Goal: Task Accomplishment & Management: Complete application form

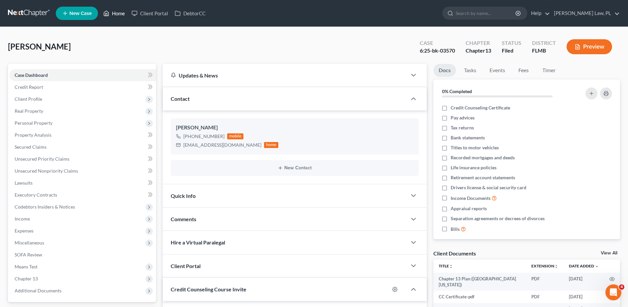
click at [114, 15] on link "Home" at bounding box center [114, 13] width 28 height 12
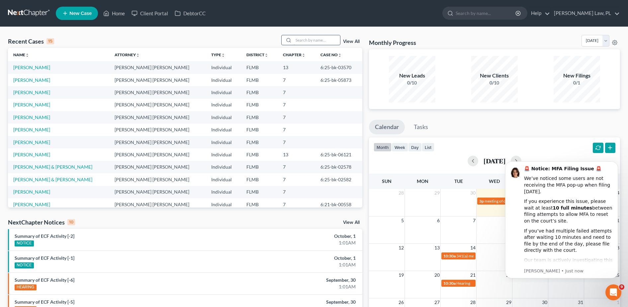
click at [304, 39] on input "search" at bounding box center [317, 40] width 47 height 10
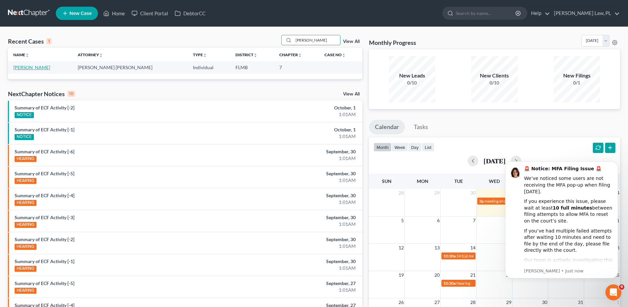
type input "[PERSON_NAME]"
click at [32, 67] on link "[PERSON_NAME]" at bounding box center [31, 67] width 37 height 6
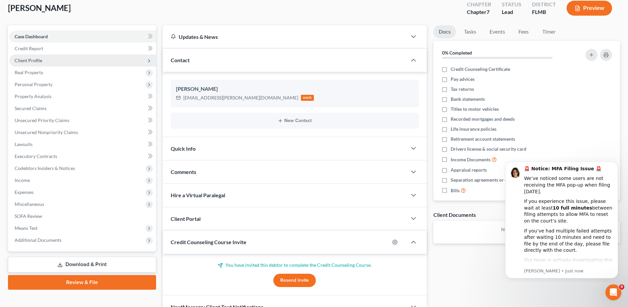
scroll to position [40, 0]
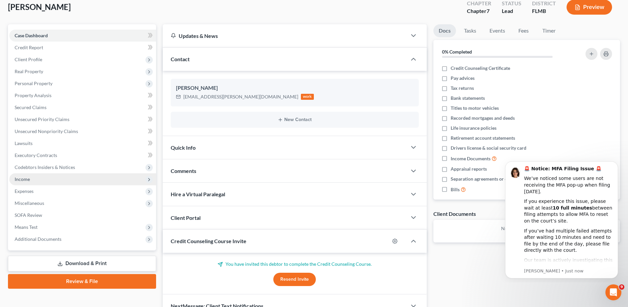
click at [35, 182] on span "Income" at bounding box center [82, 179] width 147 height 12
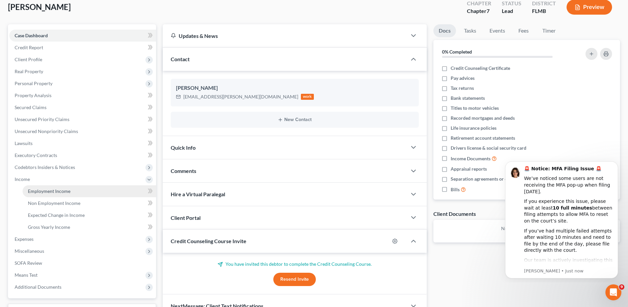
click at [38, 187] on link "Employment Income" at bounding box center [90, 191] width 134 height 12
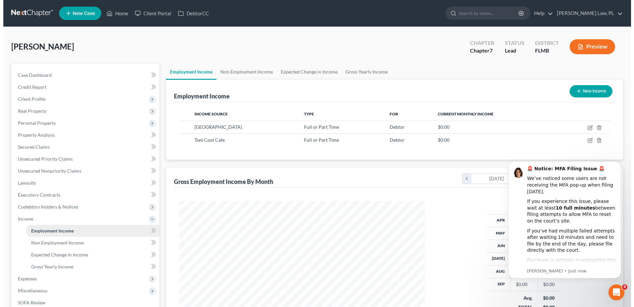
scroll to position [123, 259]
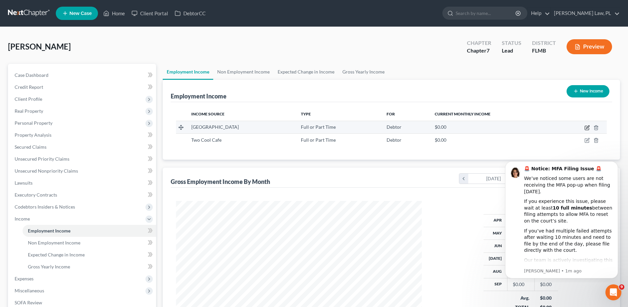
click at [585, 128] on icon "button" at bounding box center [587, 128] width 4 height 4
select select "0"
select select "1"
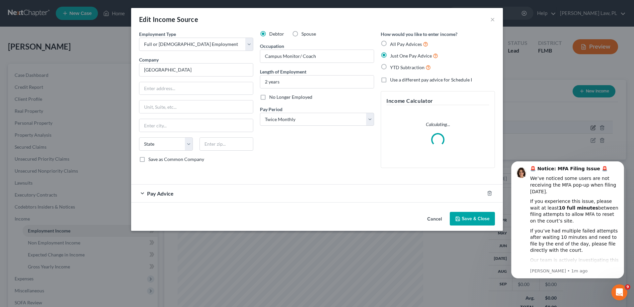
scroll to position [124, 262]
click at [171, 71] on input "[GEOGRAPHIC_DATA]" at bounding box center [196, 69] width 114 height 13
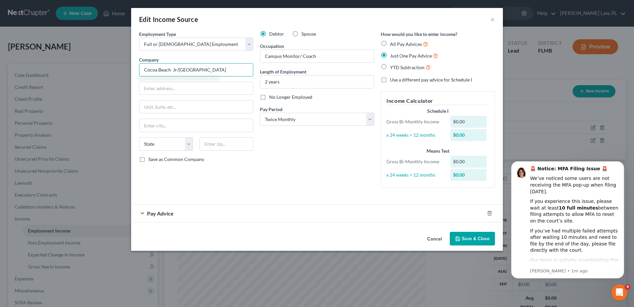
click at [157, 69] on input "Cocoa Beach Jr/[GEOGRAPHIC_DATA]" at bounding box center [196, 69] width 114 height 13
type input "Cocoa Beach Jr/[GEOGRAPHIC_DATA]"
click at [164, 85] on input "text" at bounding box center [197, 88] width 114 height 13
type input "1500 Minutemen Causeway"
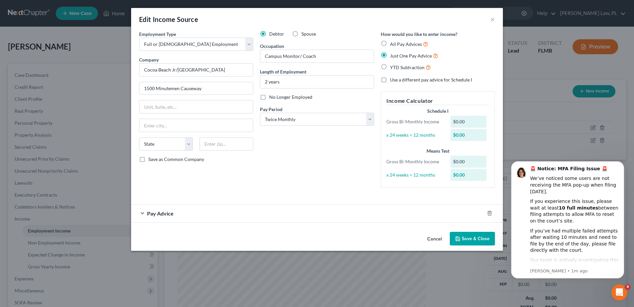
click at [216, 153] on div "State [US_STATE] AK AR AZ CA CO CT DE DC [GEOGRAPHIC_DATA] [GEOGRAPHIC_DATA] GU…" at bounding box center [196, 146] width 121 height 19
click at [218, 148] on input "text" at bounding box center [227, 143] width 54 height 13
type input "32931"
type input "[GEOGRAPHIC_DATA]"
select select "9"
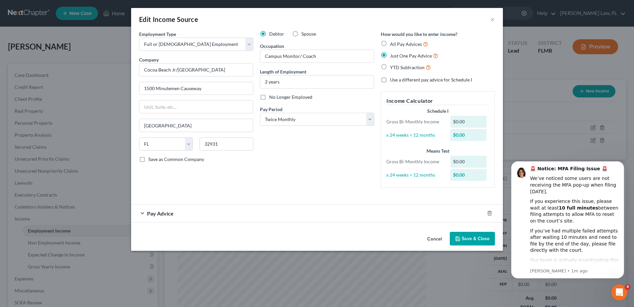
click at [337, 142] on div "Debtor Spouse Occupation Campus Monitor/ Coach Length of Employment 2 years No …" at bounding box center [317, 112] width 121 height 162
click at [216, 220] on div "Pay Advice" at bounding box center [307, 213] width 353 height 18
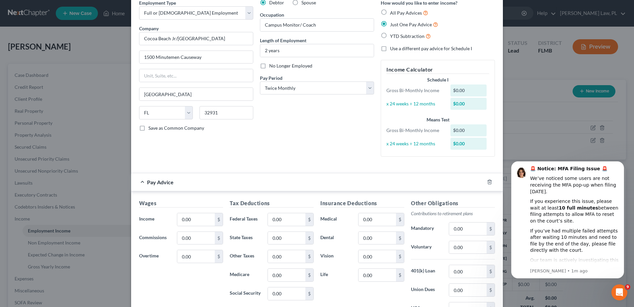
scroll to position [0, 0]
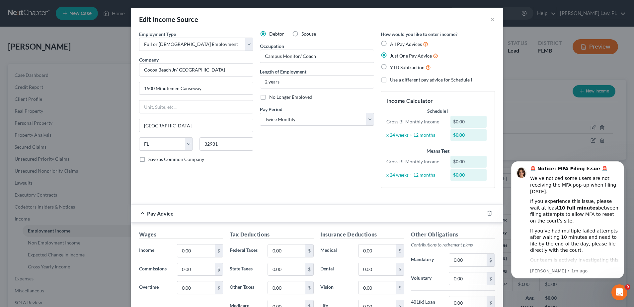
click at [387, 67] on div "YTD Subtraction" at bounding box center [438, 67] width 114 height 8
click at [390, 67] on label "YTD Subtraction" at bounding box center [410, 67] width 41 height 8
click at [393, 67] on input "YTD Subtraction" at bounding box center [395, 65] width 4 height 4
radio input "true"
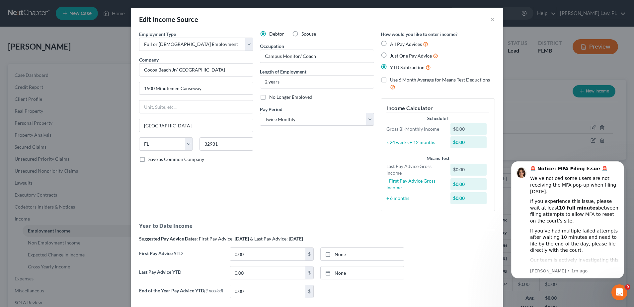
click at [396, 43] on span "All Pay Advices" at bounding box center [406, 44] width 32 height 6
click at [396, 43] on input "All Pay Advices" at bounding box center [395, 42] width 4 height 4
radio input "true"
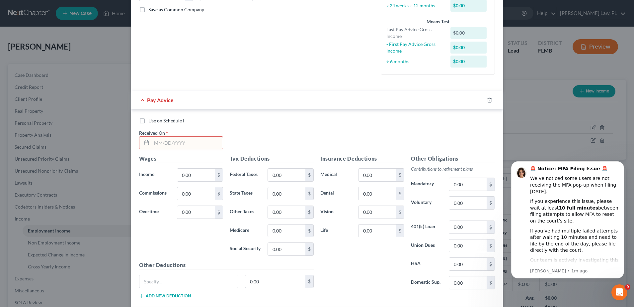
scroll to position [150, 0]
click at [182, 141] on input "text" at bounding box center [187, 142] width 71 height 13
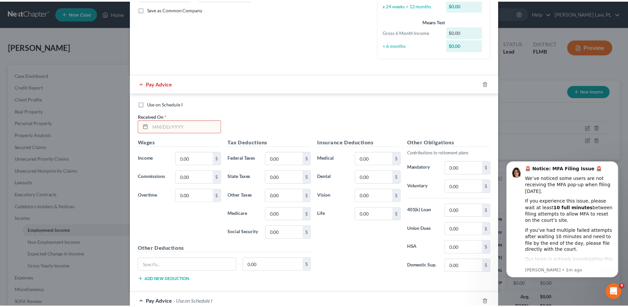
scroll to position [0, 0]
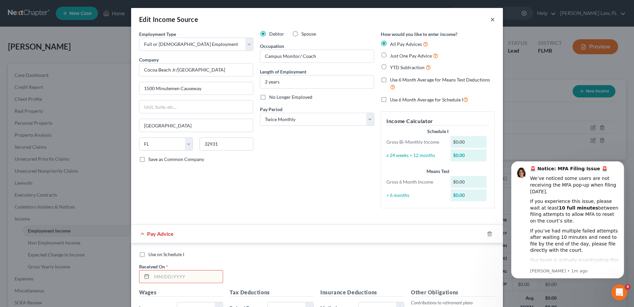
click at [491, 16] on button "×" at bounding box center [493, 19] width 5 height 8
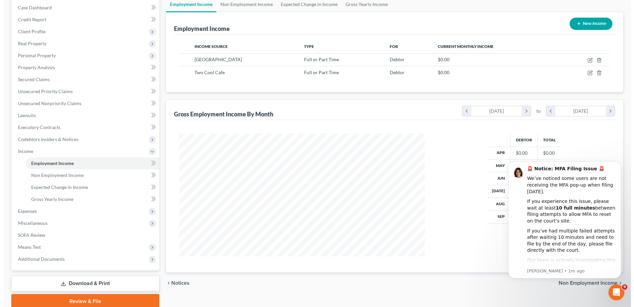
scroll to position [94, 0]
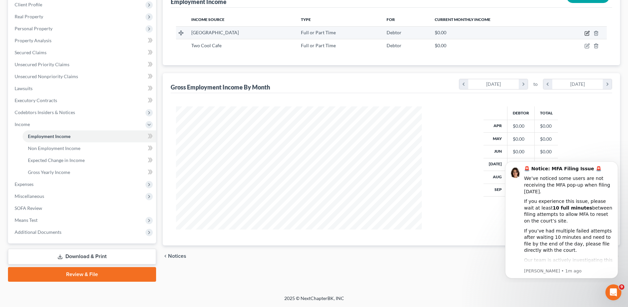
click at [588, 32] on icon "button" at bounding box center [587, 33] width 5 height 5
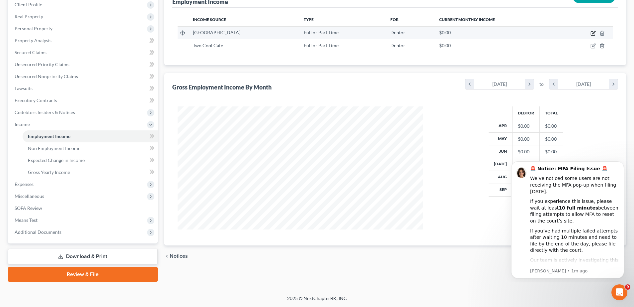
scroll to position [124, 262]
select select "0"
select select "1"
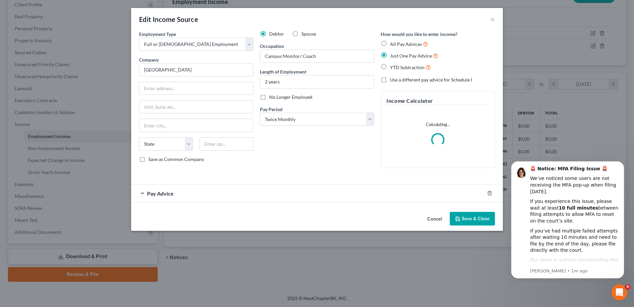
click at [256, 193] on div "Pay Advice" at bounding box center [307, 193] width 353 height 18
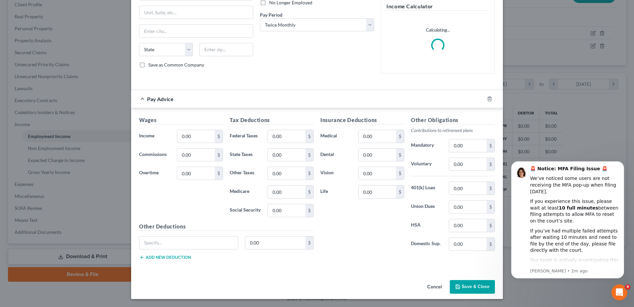
scroll to position [0, 0]
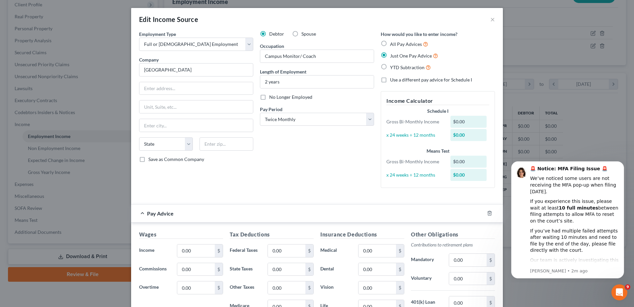
click at [387, 47] on div "All Pay Advices" at bounding box center [438, 44] width 114 height 8
click at [390, 40] on label "All Pay Advices" at bounding box center [409, 44] width 38 height 8
click at [393, 40] on input "All Pay Advices" at bounding box center [395, 42] width 4 height 4
radio input "true"
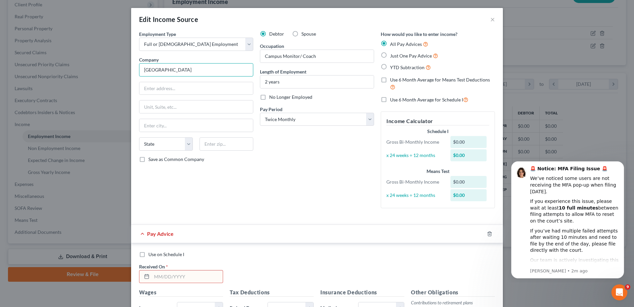
click at [169, 68] on input "[GEOGRAPHIC_DATA]" at bounding box center [196, 69] width 114 height 13
type input "Cocoa Beach Jr/ [GEOGRAPHIC_DATA]"
click at [182, 91] on input "text" at bounding box center [197, 88] width 114 height 13
type input "1500 Minutemen Causeway"
type input "[GEOGRAPHIC_DATA]"
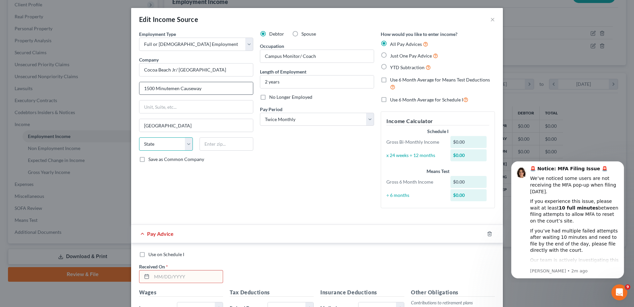
select select "9"
type input "32931"
click at [265, 168] on div "Debtor Spouse Occupation Campus Monitor/ Coach Length of Employment 2 years No …" at bounding box center [317, 122] width 121 height 183
click at [189, 274] on input "text" at bounding box center [187, 276] width 71 height 13
click at [335, 273] on div "Use on Schedule I Received On *" at bounding box center [317, 270] width 363 height 38
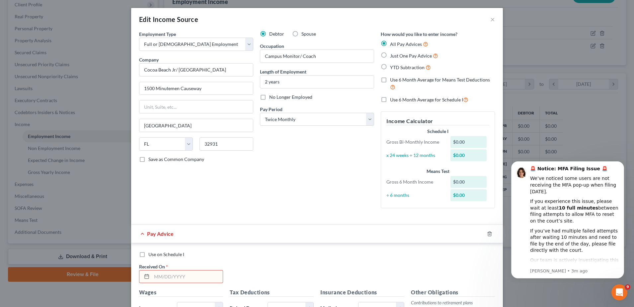
click at [199, 282] on input "text" at bounding box center [187, 276] width 71 height 13
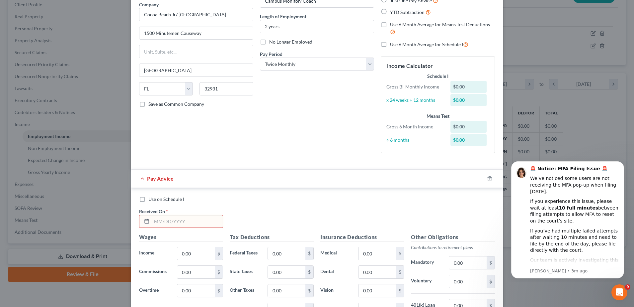
scroll to position [56, 0]
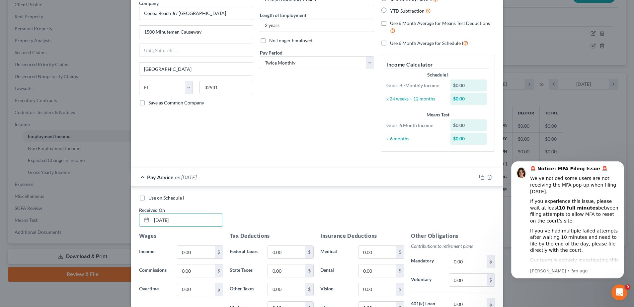
type input "[DATE]"
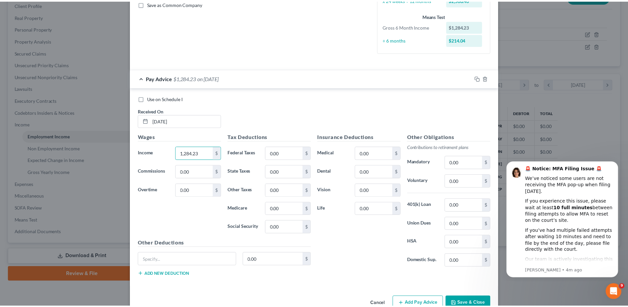
scroll to position [172, 0]
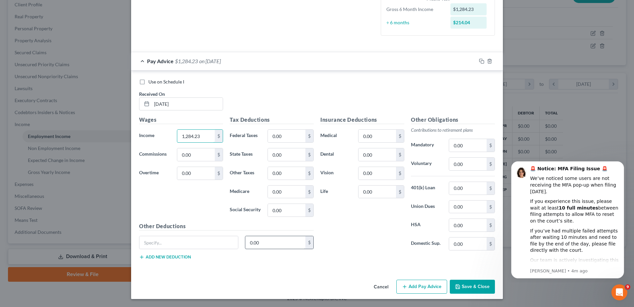
type input "1,284.23"
click at [268, 241] on input "0.00" at bounding box center [275, 242] width 60 height 13
type input "266.70"
click at [209, 242] on input "text" at bounding box center [189, 242] width 99 height 13
type input "Deductions"
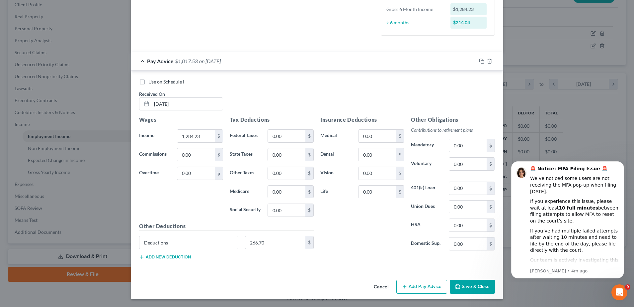
click at [378, 241] on div "Insurance Deductions Medical 0.00 $ Dental 0.00 $ Vision 0.00 $ Life 0.00 $" at bounding box center [362, 186] width 91 height 140
click at [477, 292] on button "Save & Close" at bounding box center [472, 286] width 45 height 14
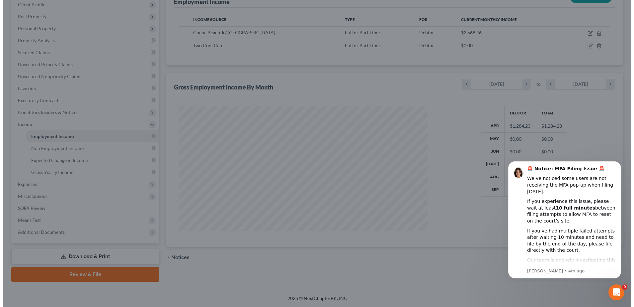
scroll to position [332027, 331891]
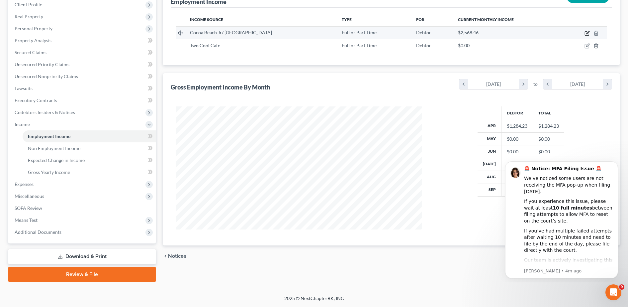
click at [585, 31] on icon "button" at bounding box center [587, 33] width 5 height 5
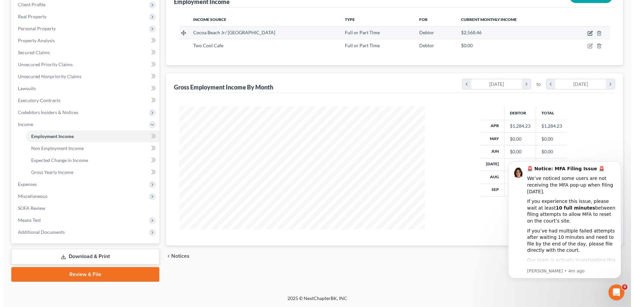
scroll to position [124, 262]
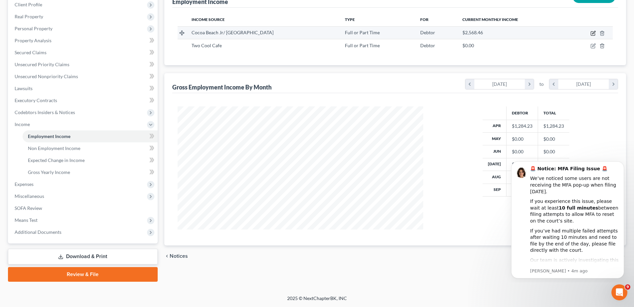
select select "0"
select select "9"
select select "1"
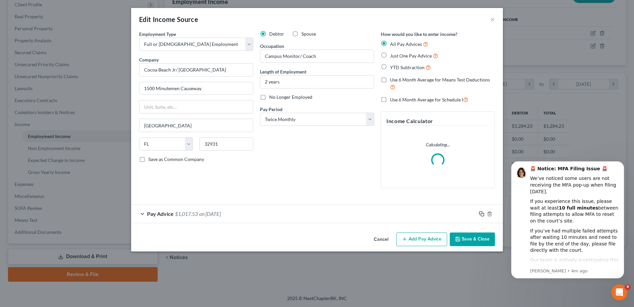
click at [481, 214] on icon "button" at bounding box center [481, 213] width 5 height 5
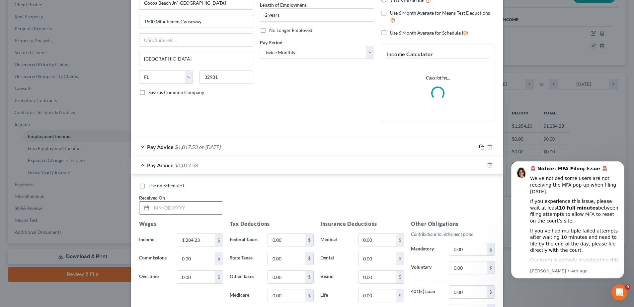
scroll to position [67, 0]
click at [191, 208] on input "text" at bounding box center [187, 207] width 71 height 13
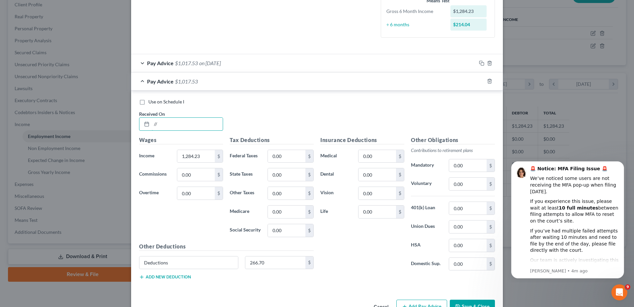
type input "/"
type input "[DATE]"
type input "1,414.71"
click at [289, 261] on input "266.70" at bounding box center [275, 262] width 60 height 13
type input "295.77"
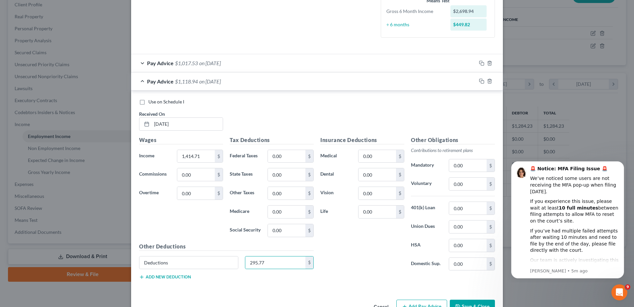
click at [281, 78] on div "Pay Advice $1,118.94 on [DATE]" at bounding box center [303, 81] width 345 height 18
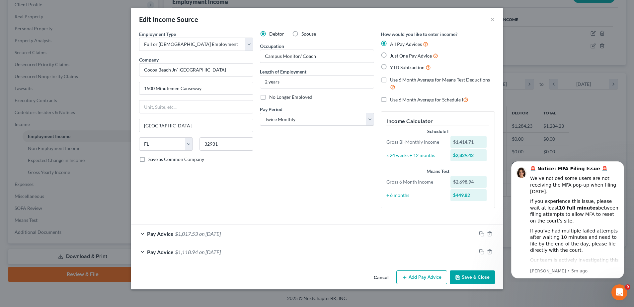
scroll to position [0, 0]
click at [412, 276] on button "Add Pay Advice" at bounding box center [422, 277] width 51 height 14
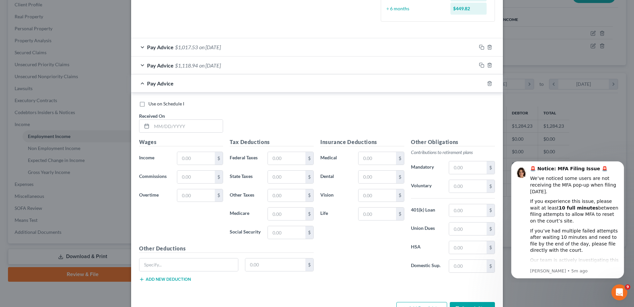
scroll to position [187, 0]
click at [487, 83] on icon "button" at bounding box center [489, 82] width 5 height 5
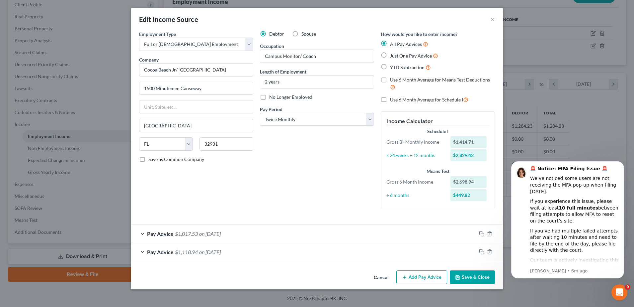
scroll to position [0, 0]
click at [482, 251] on icon "button" at bounding box center [481, 251] width 5 height 5
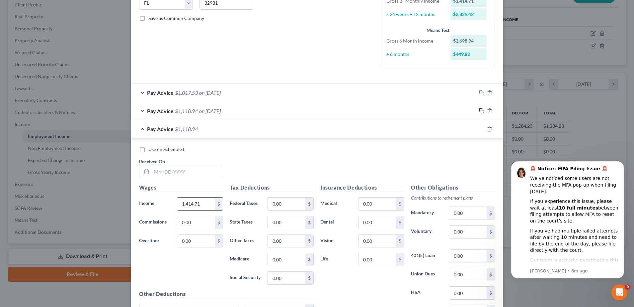
scroll to position [143, 0]
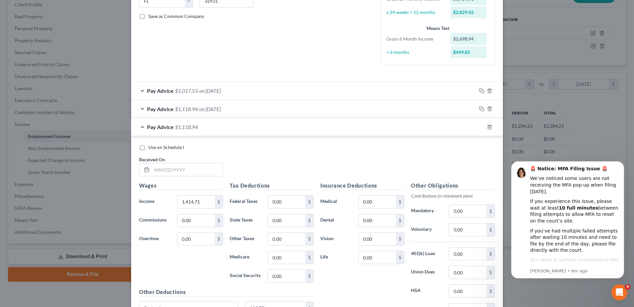
click at [194, 178] on div "Use on Schedule I Received On *" at bounding box center [317, 163] width 363 height 38
click at [192, 173] on input "text" at bounding box center [187, 169] width 71 height 13
type input "[DATE]"
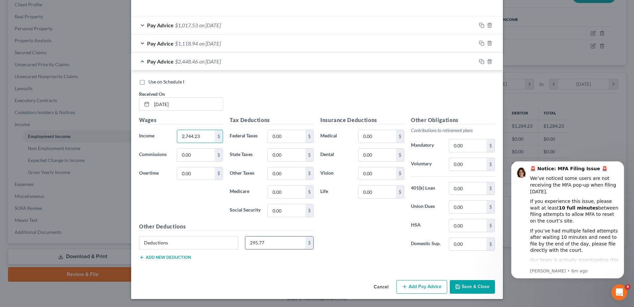
type input "2,744.23"
click at [279, 243] on input "295.77" at bounding box center [275, 242] width 60 height 13
type input "592.13"
click at [248, 62] on div "Pay Advice $2,152.10 on [DATE]" at bounding box center [303, 61] width 345 height 18
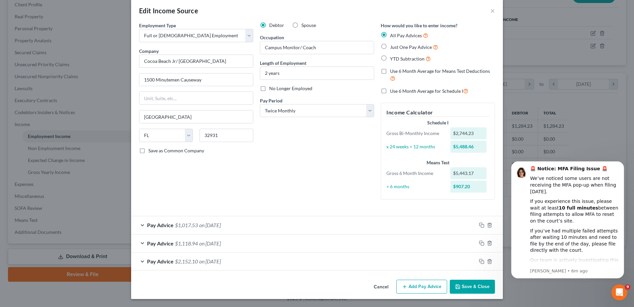
scroll to position [9, 0]
click at [481, 261] on rect "button" at bounding box center [482, 261] width 3 height 3
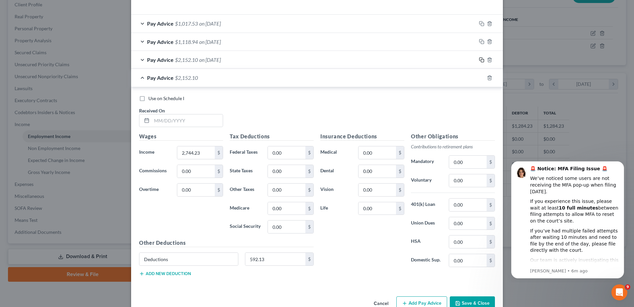
scroll to position [211, 0]
click at [187, 121] on input "text" at bounding box center [187, 119] width 71 height 13
type input "[DATE]"
type input "1,507.83"
